Goal: Communication & Community: Share content

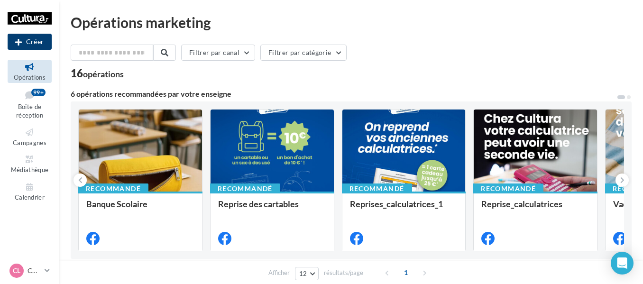
click at [43, 44] on button "Créer" at bounding box center [30, 42] width 44 height 16
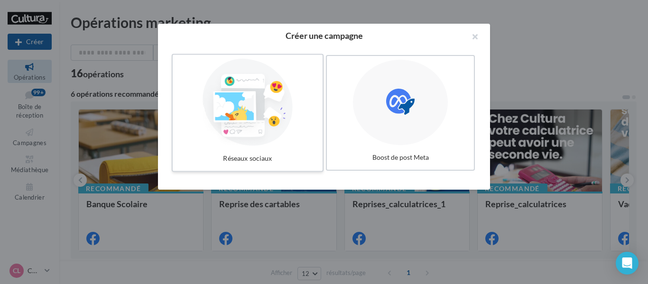
click at [252, 103] on div at bounding box center [248, 102] width 142 height 87
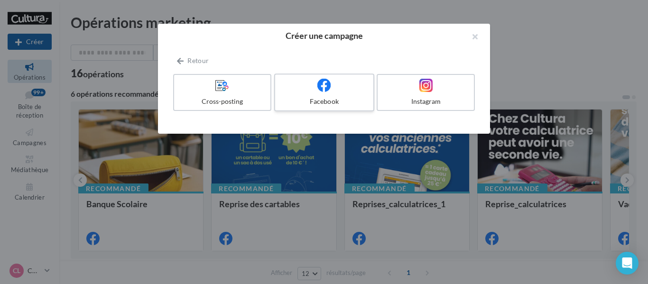
click at [326, 97] on div "Facebook" at bounding box center [324, 101] width 90 height 9
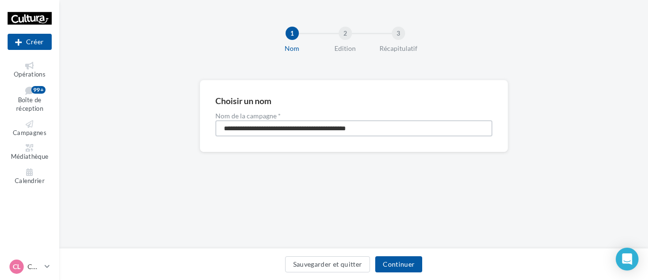
drag, startPoint x: 388, startPoint y: 127, endPoint x: 99, endPoint y: 123, distance: 289.0
click at [99, 123] on div "**********" at bounding box center [353, 131] width 589 height 102
type input "**********"
click at [402, 263] on button "Continuer" at bounding box center [398, 264] width 47 height 16
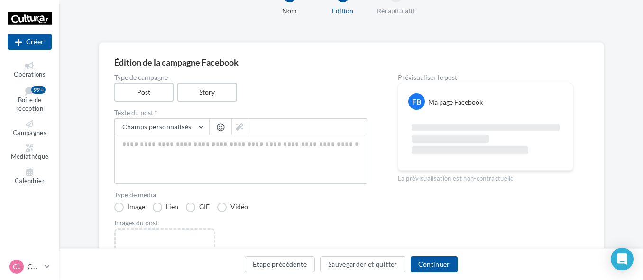
scroll to position [95, 0]
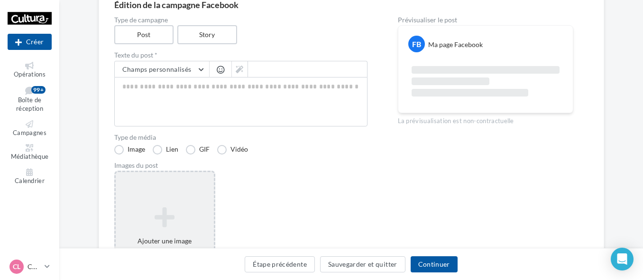
click at [180, 217] on icon at bounding box center [165, 216] width 91 height 23
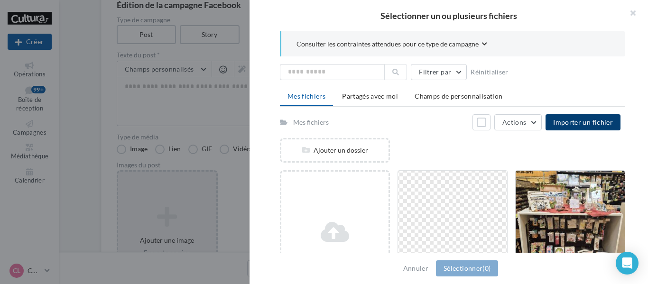
click at [571, 127] on button "Importer un fichier" at bounding box center [583, 122] width 75 height 16
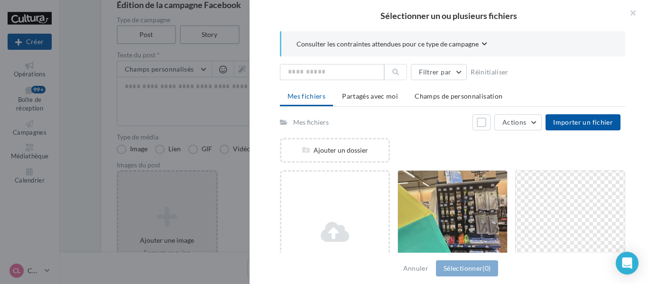
drag, startPoint x: 479, startPoint y: 203, endPoint x: 553, endPoint y: 152, distance: 89.9
click at [480, 203] on div at bounding box center [452, 218] width 109 height 95
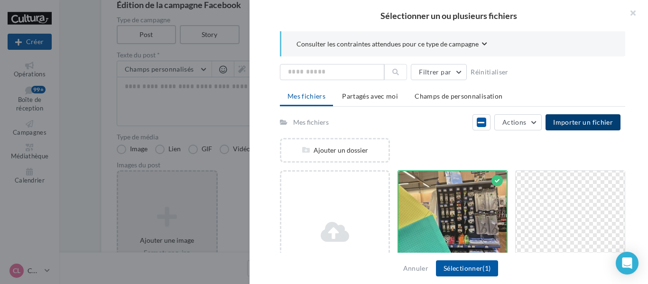
click at [588, 122] on span "Importer un fichier" at bounding box center [583, 122] width 60 height 8
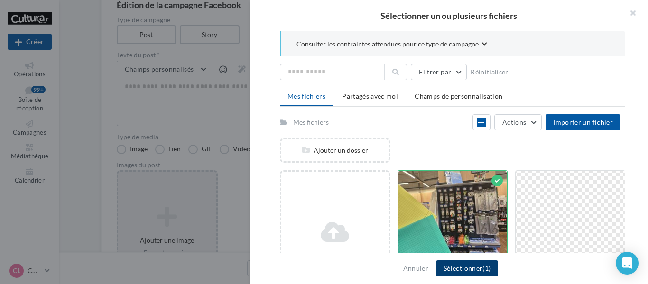
click at [486, 268] on span "(1)" at bounding box center [487, 268] width 8 height 8
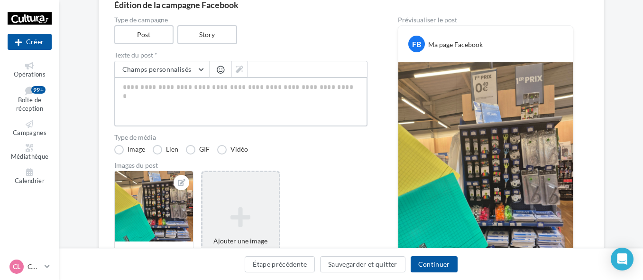
click at [148, 95] on textarea at bounding box center [240, 101] width 253 height 49
paste textarea "**********"
type textarea "**********"
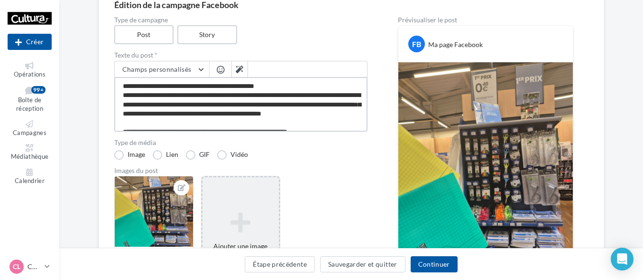
scroll to position [15, 0]
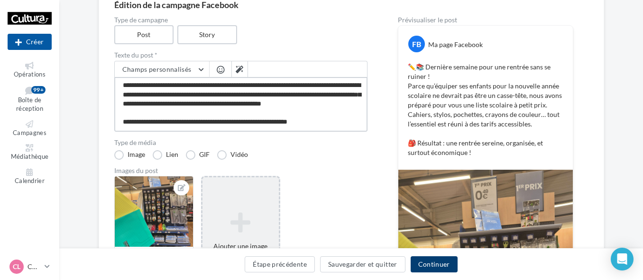
type textarea "**********"
click at [436, 267] on button "Continuer" at bounding box center [434, 264] width 47 height 16
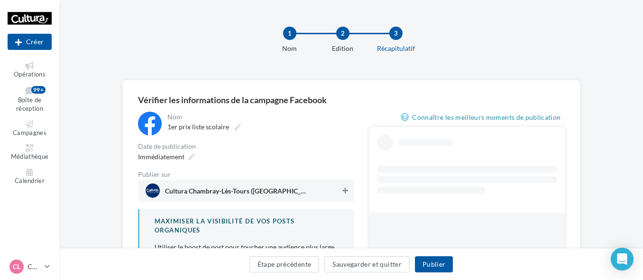
click at [345, 186] on button at bounding box center [345, 190] width 9 height 11
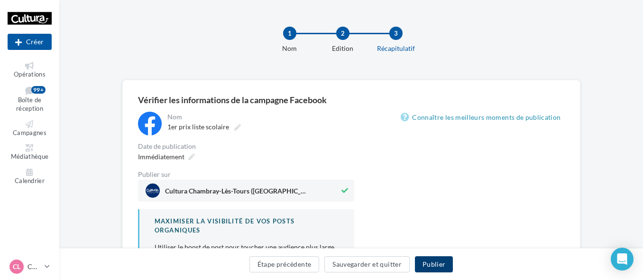
click at [438, 261] on button "Publier" at bounding box center [434, 264] width 38 height 16
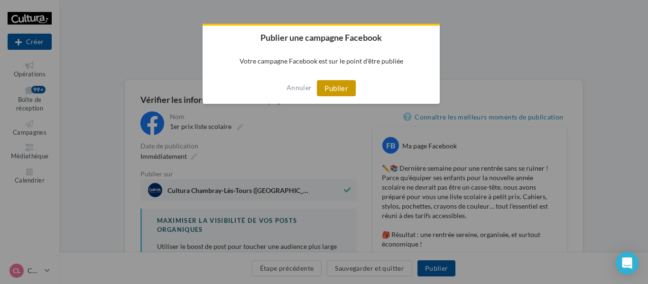
click at [333, 89] on button "Publier" at bounding box center [336, 88] width 39 height 16
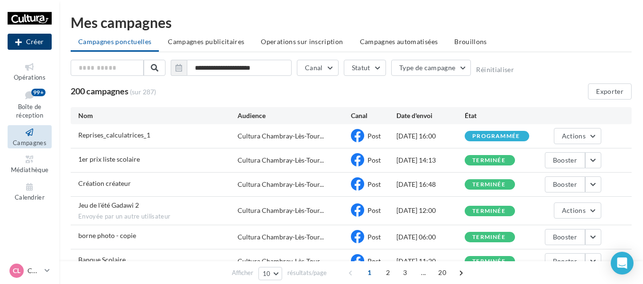
click at [33, 40] on button "Créer" at bounding box center [30, 42] width 44 height 16
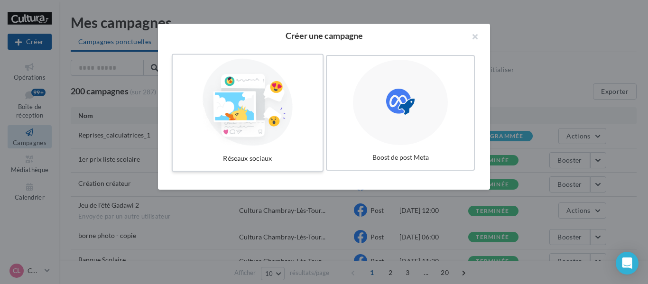
click at [259, 98] on div at bounding box center [248, 102] width 142 height 87
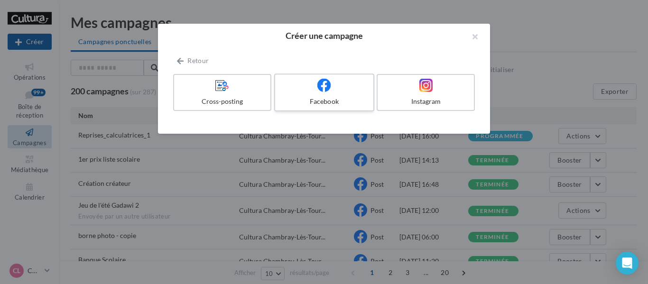
click at [319, 93] on label "Facebook" at bounding box center [324, 93] width 100 height 38
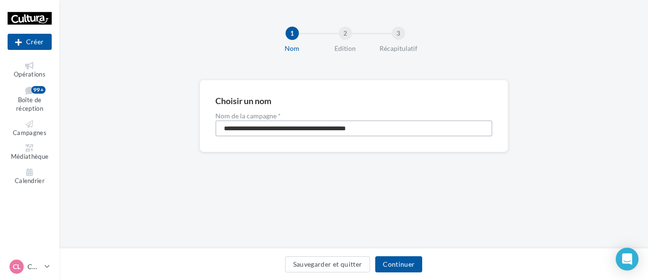
drag, startPoint x: 394, startPoint y: 131, endPoint x: 0, endPoint y: 128, distance: 393.9
click at [0, 128] on div "Nouvelle campagne Créer Opérations Boîte de réception 99+ Campagnes Médiathèque…" at bounding box center [324, 140] width 648 height 280
type input "**********"
click at [412, 264] on button "Continuer" at bounding box center [398, 264] width 47 height 16
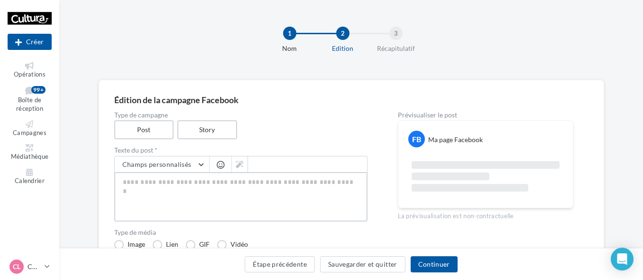
click at [142, 181] on textarea at bounding box center [240, 196] width 253 height 49
paste textarea "**********"
type textarea "**********"
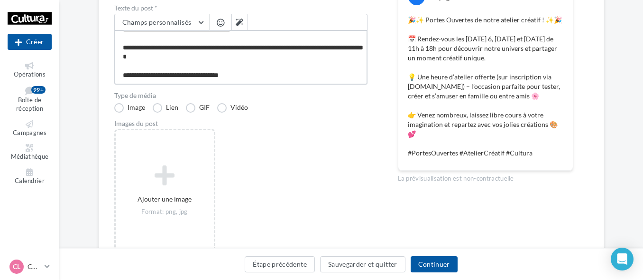
scroll to position [142, 0]
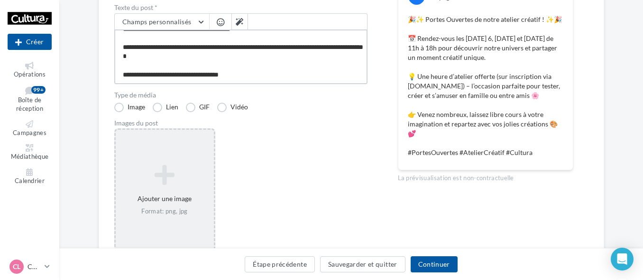
type textarea "**********"
click at [165, 176] on icon at bounding box center [165, 174] width 91 height 23
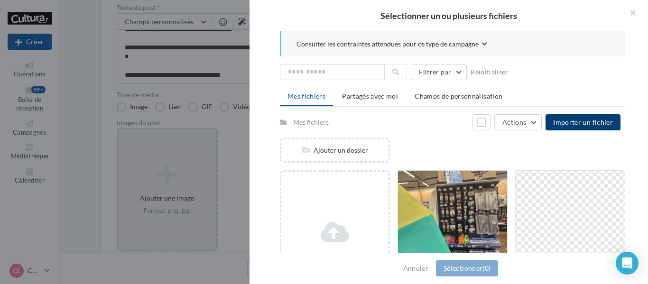
click at [562, 128] on button "Importer un fichier" at bounding box center [583, 122] width 75 height 16
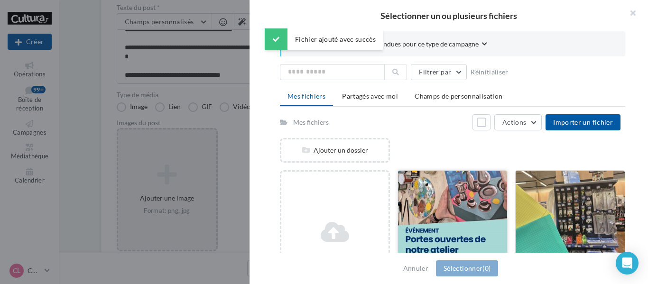
click at [474, 202] on div at bounding box center [452, 218] width 109 height 95
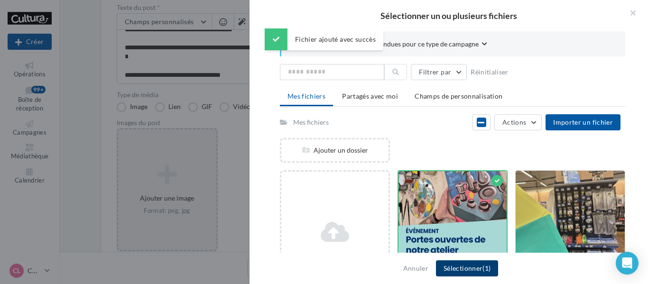
click at [465, 272] on button "Sélectionner (1)" at bounding box center [467, 269] width 62 height 16
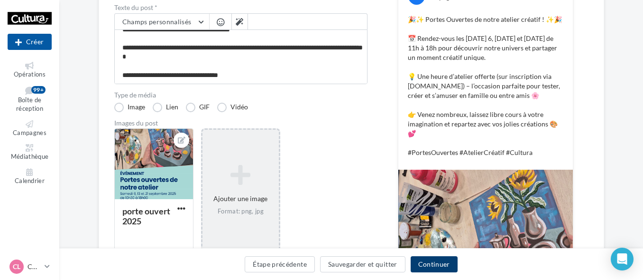
click at [438, 263] on button "Continuer" at bounding box center [434, 264] width 47 height 16
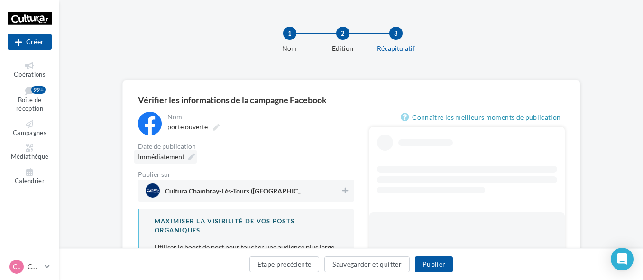
click at [175, 156] on span "Immédiatement" at bounding box center [161, 156] width 47 height 8
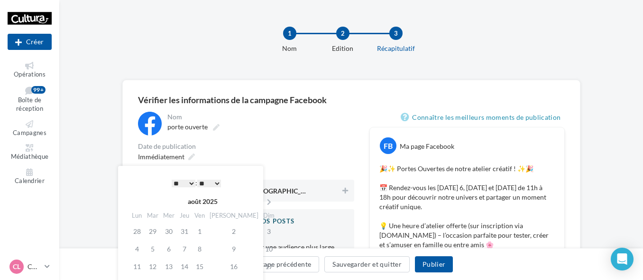
click at [191, 179] on select "* * * * * * * * * * ** ** ** ** ** ** ** ** ** ** ** ** ** **" at bounding box center [184, 183] width 24 height 8
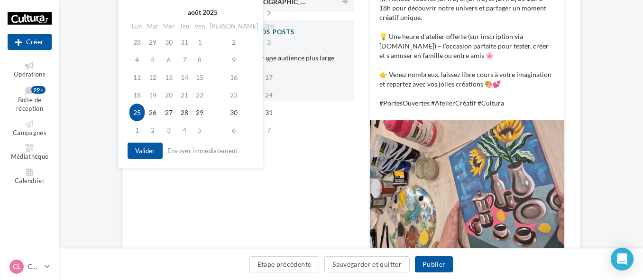
scroll to position [190, 0]
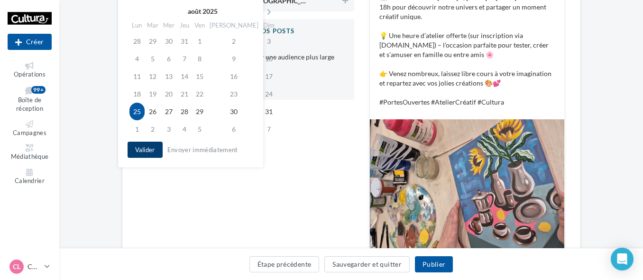
click at [150, 149] on button "Valider" at bounding box center [145, 149] width 35 height 16
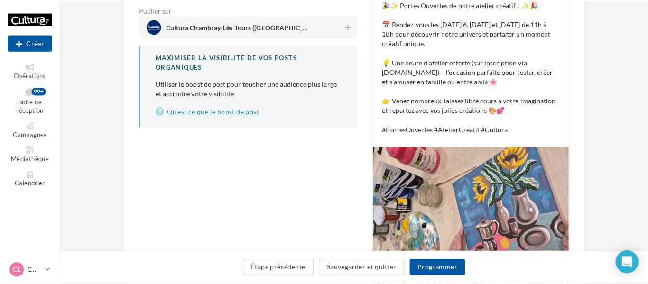
scroll to position [142, 0]
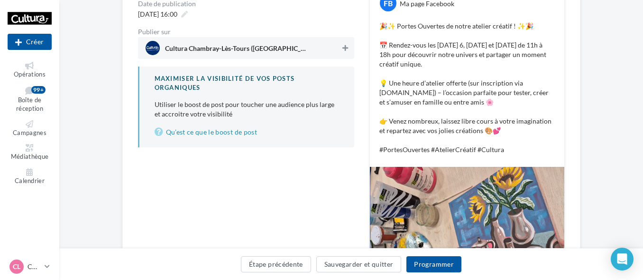
click at [345, 45] on icon at bounding box center [346, 48] width 6 height 7
click at [449, 259] on button "Programmer" at bounding box center [434, 264] width 55 height 16
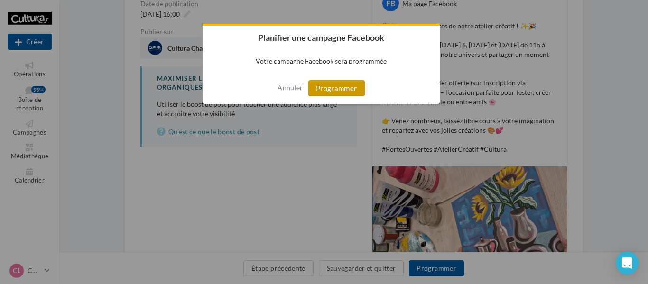
click at [344, 89] on button "Programmer" at bounding box center [336, 88] width 56 height 16
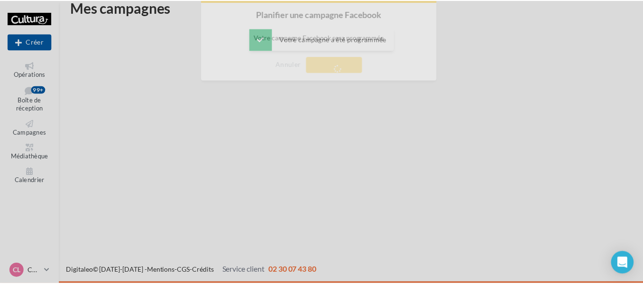
scroll to position [15, 0]
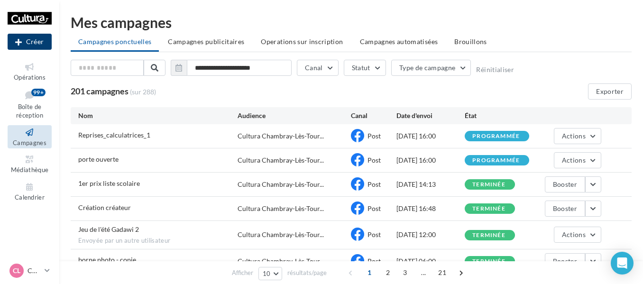
click at [45, 38] on button "Créer" at bounding box center [30, 42] width 44 height 16
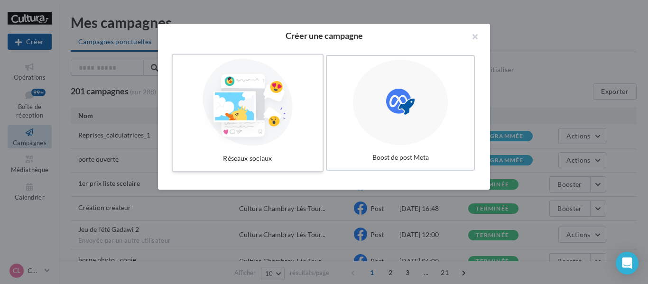
click at [250, 107] on div at bounding box center [248, 102] width 142 height 87
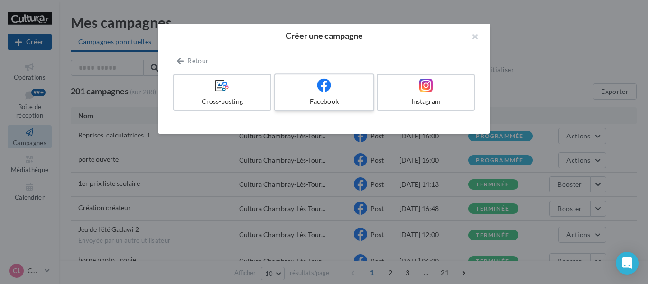
click at [320, 94] on label "Facebook" at bounding box center [324, 93] width 100 height 38
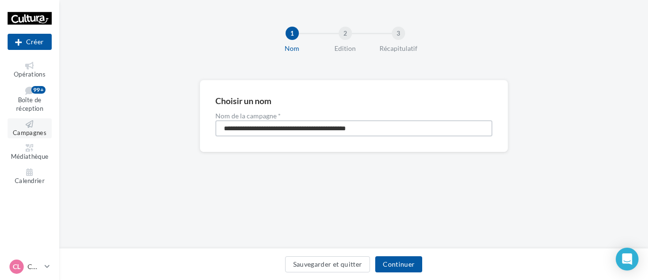
drag, startPoint x: 397, startPoint y: 127, endPoint x: 45, endPoint y: 127, distance: 352.6
click at [39, 127] on div "Nouvelle campagne Créer Opérations Boîte de réception 99+ Campagnes Médiathèque…" at bounding box center [324, 140] width 648 height 280
type input "**********"
click at [399, 259] on button "Continuer" at bounding box center [398, 264] width 47 height 16
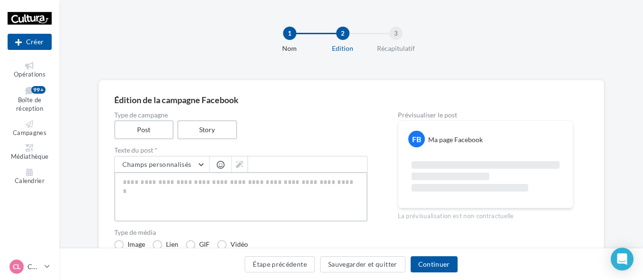
click at [157, 180] on textarea at bounding box center [240, 196] width 253 height 49
paste textarea "**********"
type textarea "**********"
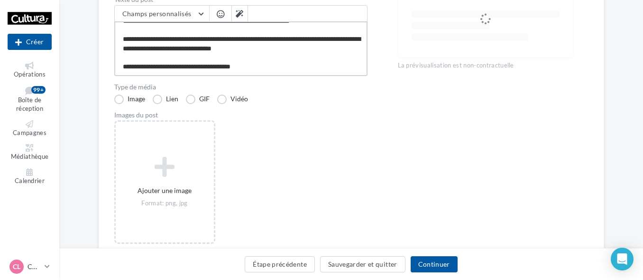
scroll to position [190, 0]
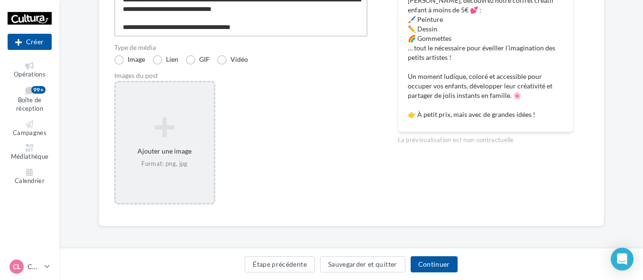
type textarea "**********"
click at [157, 151] on div "Ajouter une image Format: png, jpg" at bounding box center [165, 142] width 98 height 61
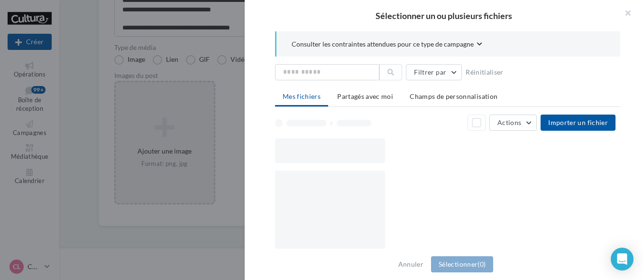
scroll to position [187, 0]
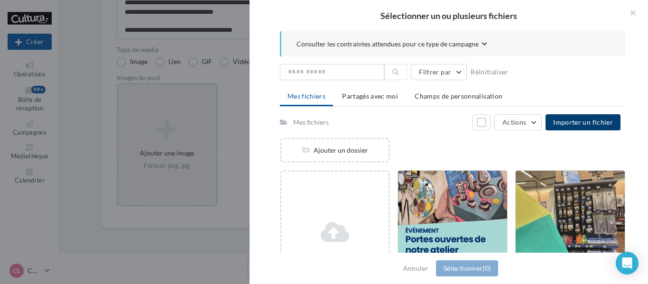
click at [578, 117] on button "Importer un fichier" at bounding box center [583, 122] width 75 height 16
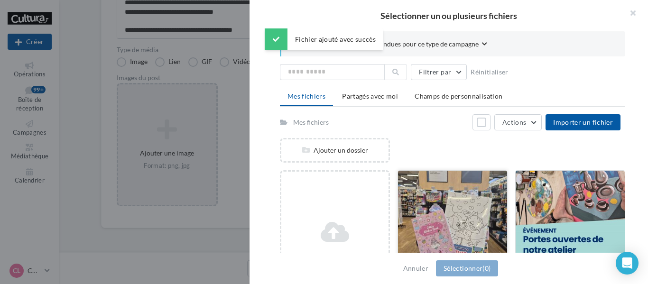
click at [461, 209] on div at bounding box center [452, 218] width 109 height 95
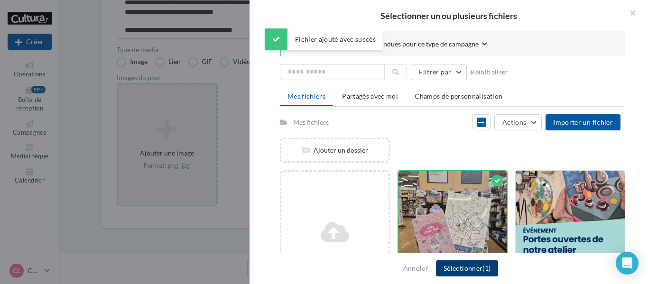
click at [472, 263] on button "Sélectionner (1)" at bounding box center [467, 269] width 62 height 16
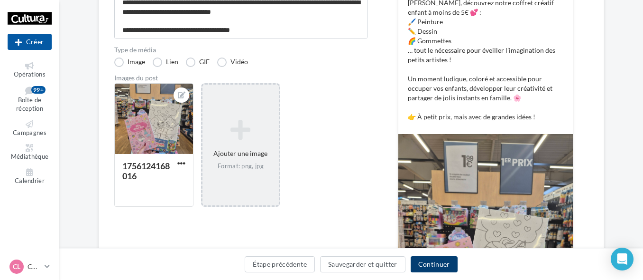
click at [436, 263] on button "Continuer" at bounding box center [434, 264] width 47 height 16
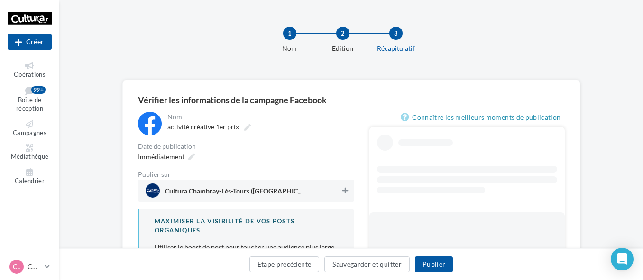
click at [346, 191] on icon at bounding box center [346, 190] width 6 height 7
click at [177, 162] on div "Immédiatement" at bounding box center [165, 156] width 63 height 14
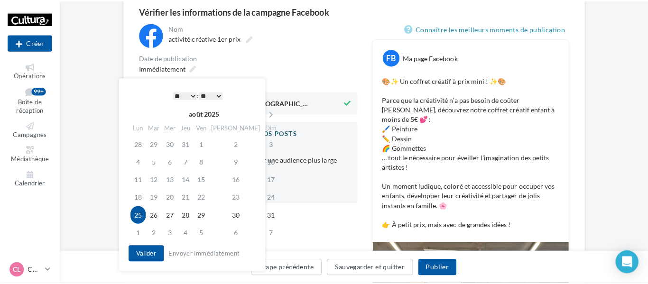
scroll to position [95, 0]
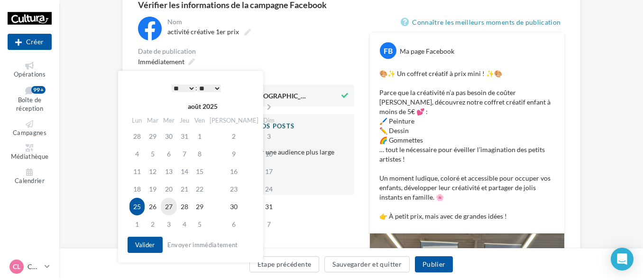
click at [171, 207] on td "27" at bounding box center [169, 206] width 16 height 18
click at [144, 241] on button "Valider" at bounding box center [145, 244] width 35 height 16
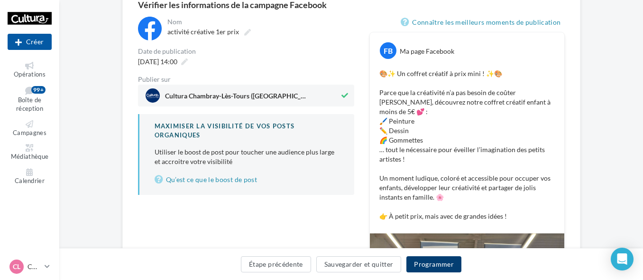
click at [419, 262] on button "Programmer" at bounding box center [434, 264] width 55 height 16
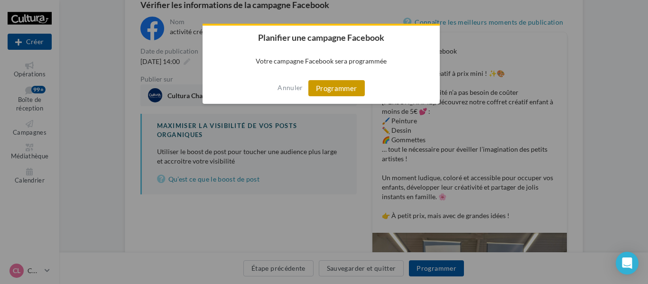
click at [343, 84] on button "Programmer" at bounding box center [336, 88] width 56 height 16
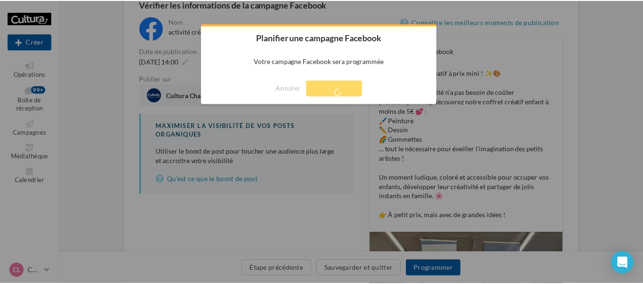
scroll to position [15, 0]
